Goal: Complete application form

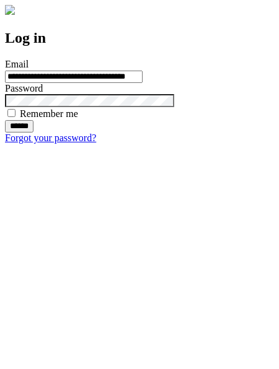
type input "**********"
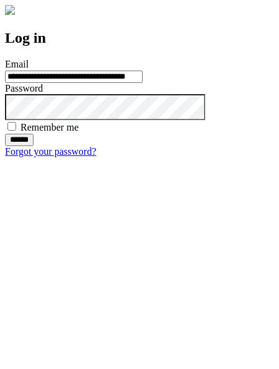
click at [33, 146] on input "******" at bounding box center [19, 140] width 29 height 12
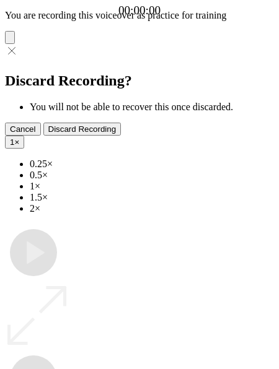
type input "**********"
